Goal: Task Accomplishment & Management: Manage account settings

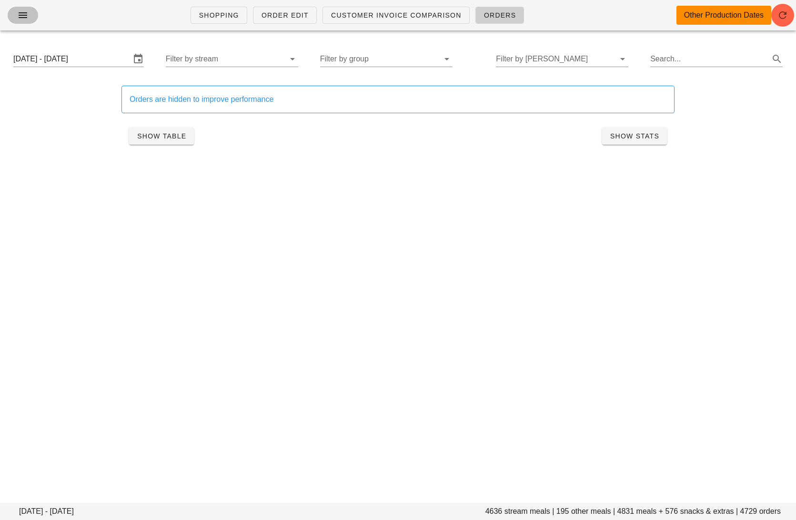
click at [31, 13] on button "button" at bounding box center [23, 15] width 30 height 17
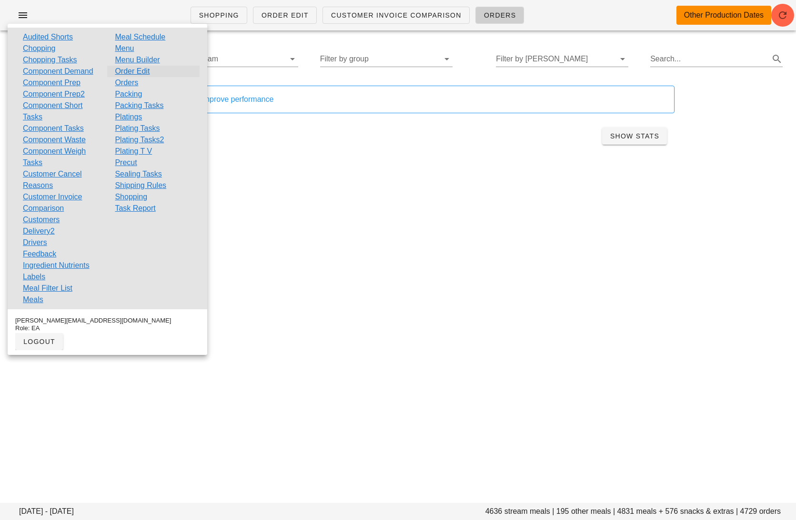
click at [128, 67] on link "Order Edit" at bounding box center [132, 71] width 35 height 11
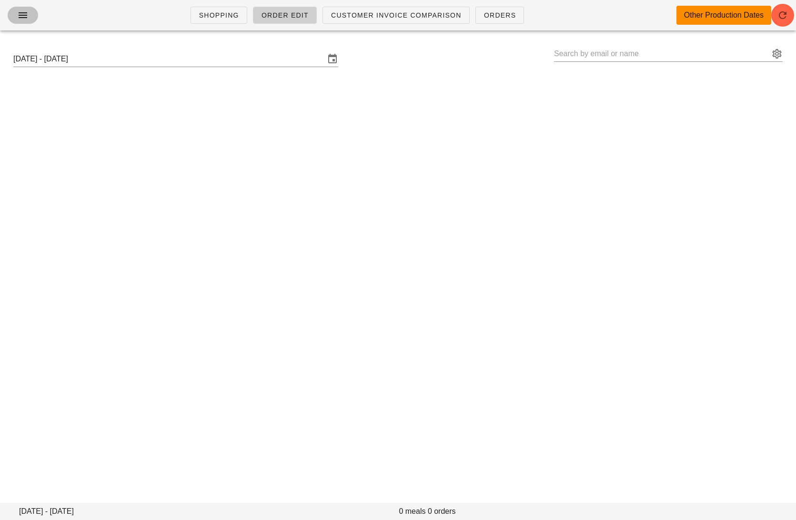
click at [24, 16] on icon "button" at bounding box center [22, 15] width 11 height 11
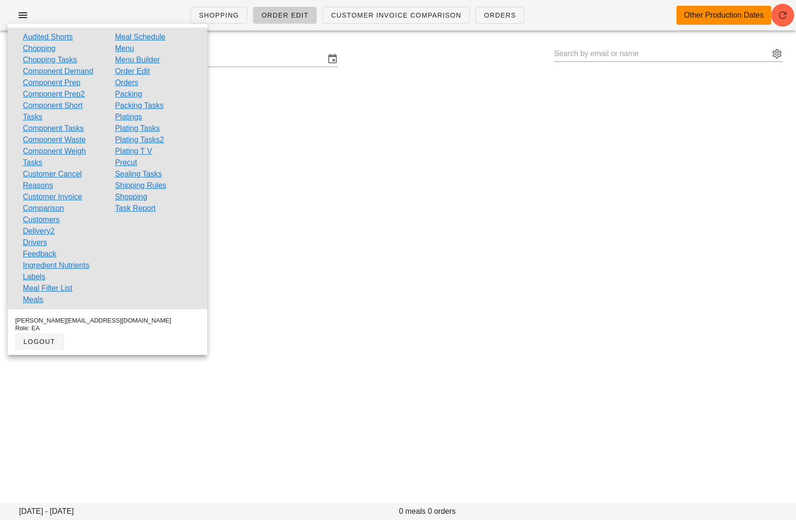
click at [48, 217] on link "Customers" at bounding box center [41, 219] width 37 height 11
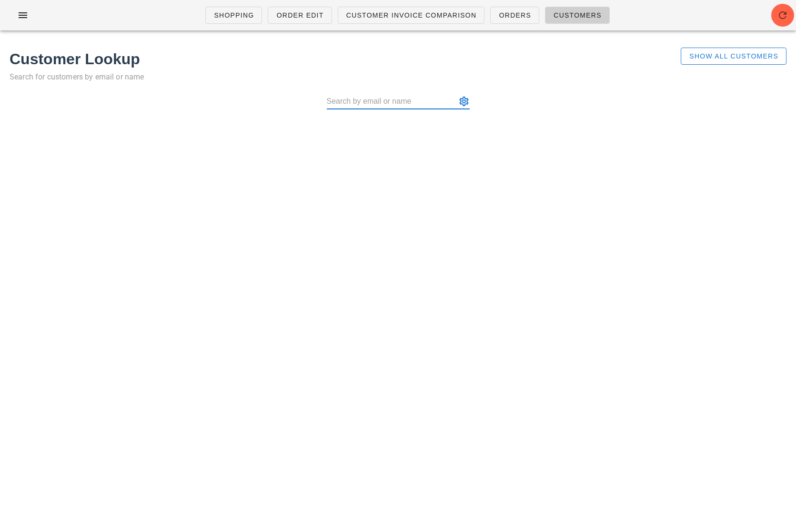
click at [394, 100] on input "text" at bounding box center [392, 101] width 130 height 15
type input "[PERSON_NAME]"
click at [712, 50] on button "Show All Customers" at bounding box center [733, 56] width 106 height 17
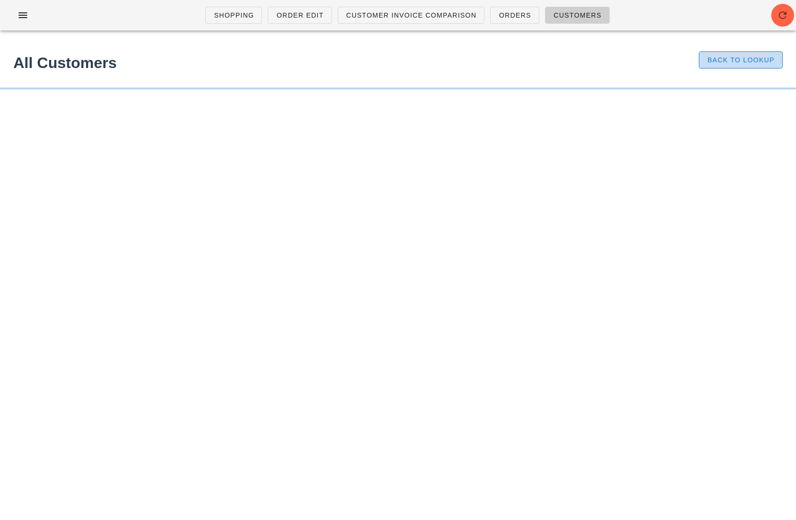
click at [712, 53] on button "Back to Lookup" at bounding box center [741, 59] width 84 height 17
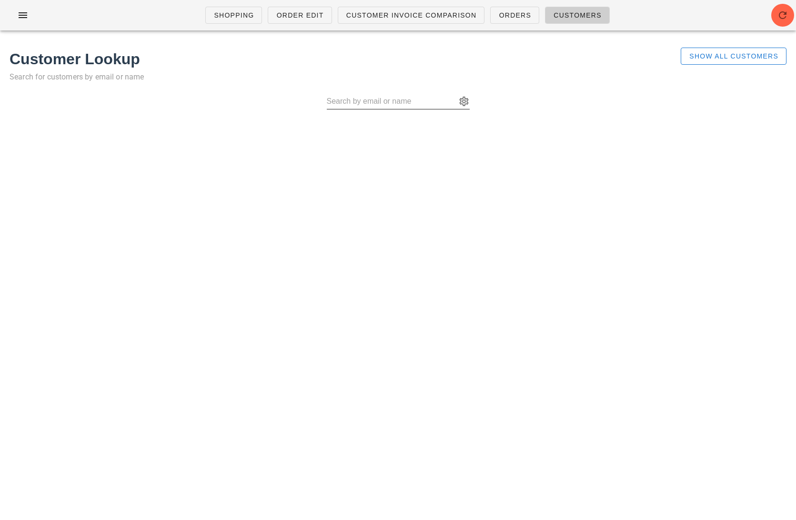
click at [457, 98] on div at bounding box center [462, 101] width 13 height 11
click at [464, 101] on button "appended action" at bounding box center [463, 101] width 11 height 11
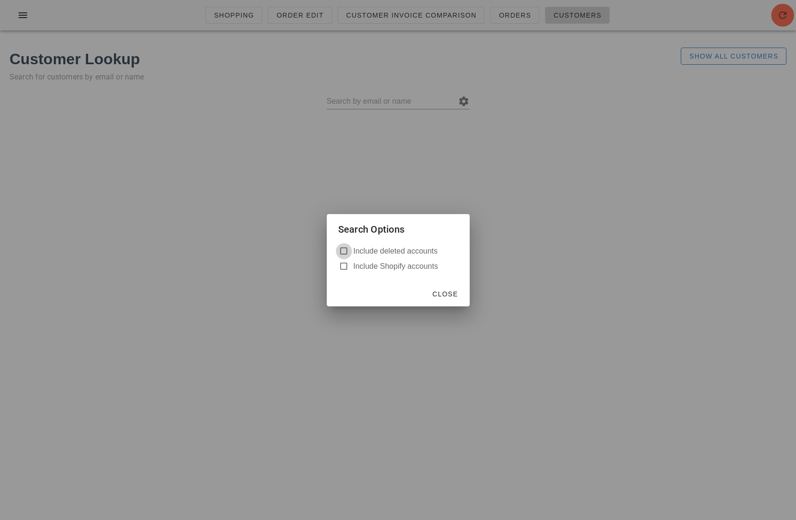
click at [345, 250] on div at bounding box center [343, 251] width 13 height 13
checkbox input "true"
click at [351, 96] on div at bounding box center [398, 260] width 796 height 520
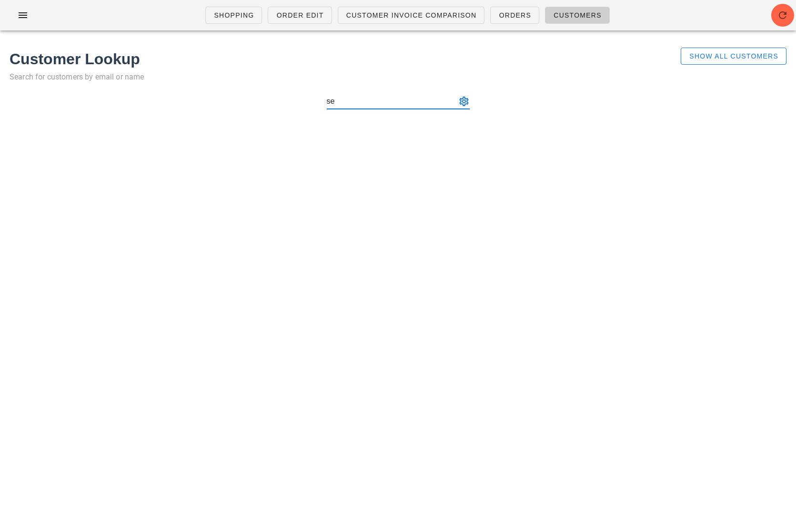
type input "s"
